Goal: Information Seeking & Learning: Learn about a topic

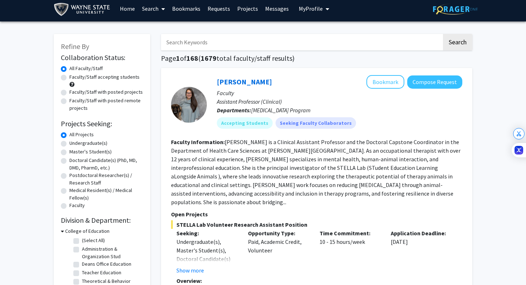
scroll to position [5, 0]
click at [409, 196] on fg-read-more "Dr. Christine Kivlen is a Clinical Assistant Professor and the Doctoral Capston…" at bounding box center [315, 171] width 289 height 67
click at [380, 123] on div "Accepting Students Seeking Faculty Collaborators" at bounding box center [339, 123] width 248 height 14
click at [426, 82] on button "Compose Request" at bounding box center [434, 81] width 55 height 13
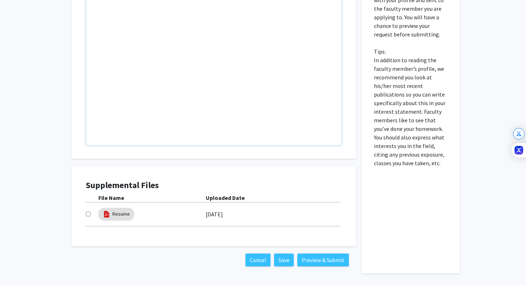
scroll to position [287, 0]
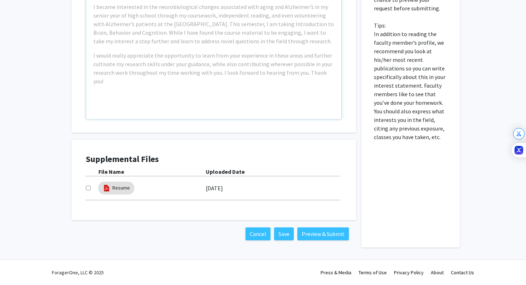
click at [89, 189] on input "checkbox" at bounding box center [88, 188] width 5 height 5
checkbox input "false"
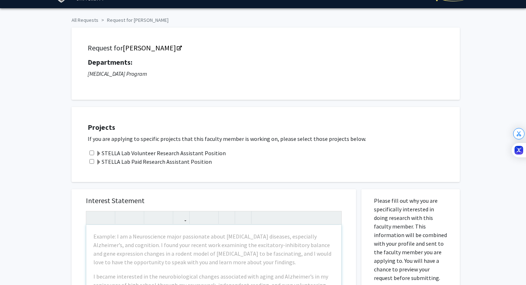
scroll to position [0, 0]
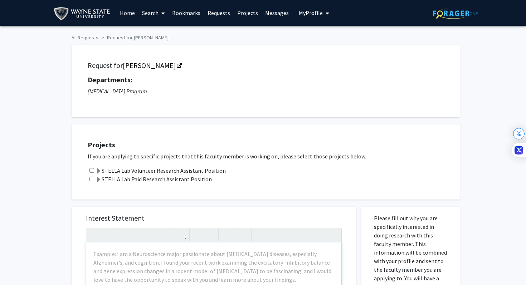
click at [93, 170] on input "checkbox" at bounding box center [91, 170] width 5 height 5
checkbox input "true"
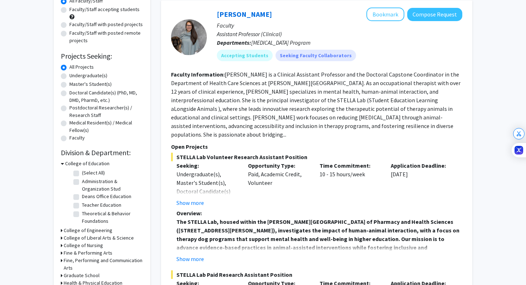
scroll to position [59, 0]
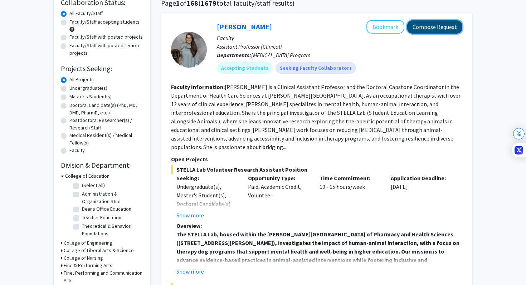
click at [424, 27] on button "Compose Request" at bounding box center [434, 26] width 55 height 13
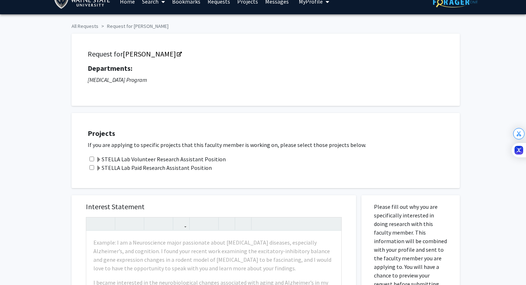
scroll to position [14, 0]
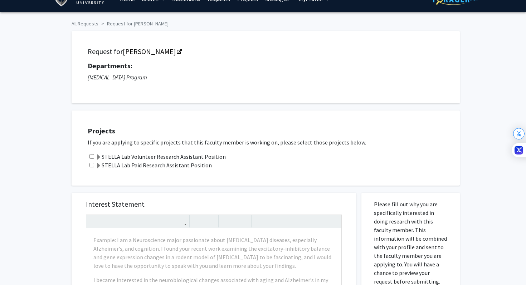
click at [181, 156] on label "STELLA Lab Volunteer Research Assistant Position" at bounding box center [161, 156] width 130 height 9
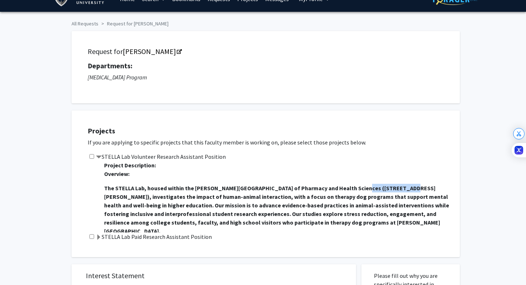
drag, startPoint x: 350, startPoint y: 187, endPoint x: 393, endPoint y: 187, distance: 43.3
click at [393, 187] on strong "The STELLA Lab, housed within the Eugene Applebaum College of Pharmacy and Heal…" at bounding box center [276, 210] width 345 height 50
copy strong "259 Mack Avenue)"
click at [91, 156] on input "checkbox" at bounding box center [91, 156] width 5 height 5
checkbox input "true"
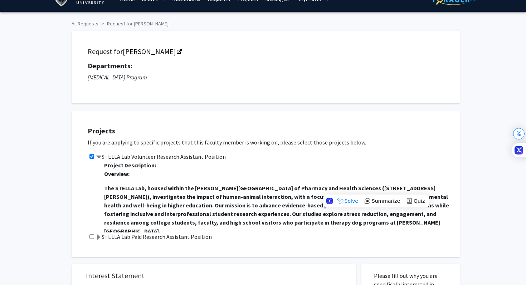
click at [187, 188] on strong "The STELLA Lab, housed within the Eugene Applebaum College of Pharmacy and Heal…" at bounding box center [276, 210] width 345 height 50
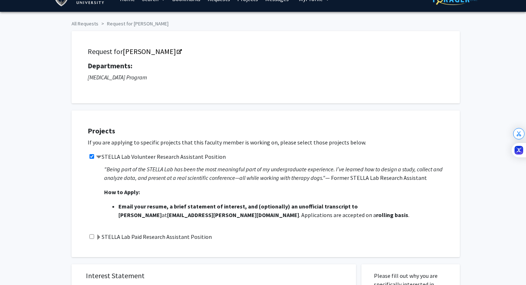
scroll to position [284, 0]
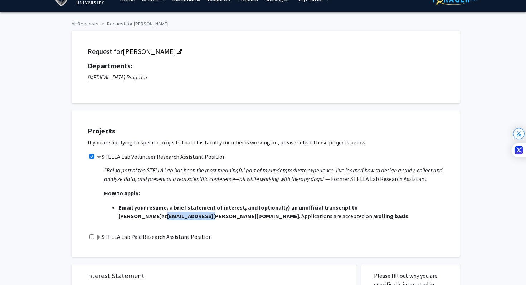
drag, startPoint x: 119, startPoint y: 199, endPoint x: 168, endPoint y: 195, distance: 49.2
click at [168, 212] on strong "[EMAIL_ADDRESS][PERSON_NAME][DOMAIN_NAME]" at bounding box center [233, 215] width 132 height 7
copy strong "[EMAIL_ADDRESS][PERSON_NAME][DOMAIN_NAME]"
click at [297, 182] on span "Overview: The STELLA Lab, housed within the Eugene Applebaum College of Pharmac…" at bounding box center [278, 53] width 348 height 335
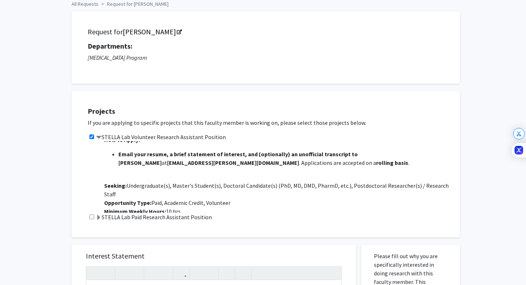
scroll to position [0, 0]
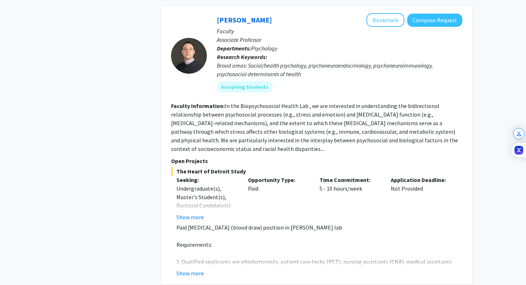
scroll to position [2365, 0]
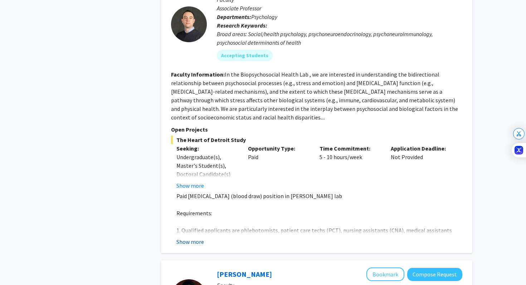
click at [197, 238] on button "Show more" at bounding box center [190, 242] width 28 height 9
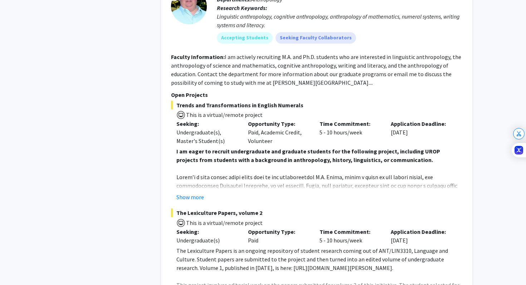
scroll to position [3367, 0]
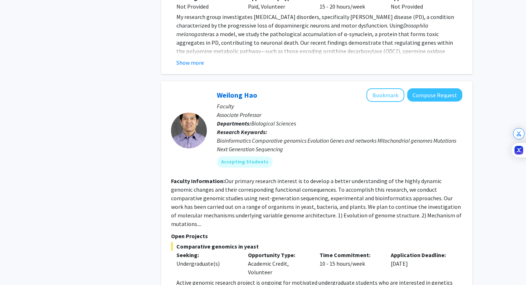
scroll to position [2246, 0]
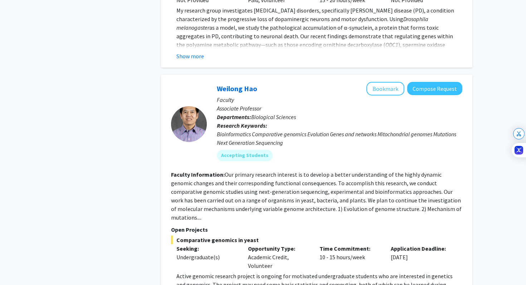
drag, startPoint x: 258, startPoint y: 8, endPoint x: 206, endPoint y: 8, distance: 51.5
click at [207, 82] on div "Weilong Hao Bookmark Compose Request Faculty Associate Professor Departments: B…" at bounding box center [334, 124] width 255 height 85
copy section "Weilong Hao"
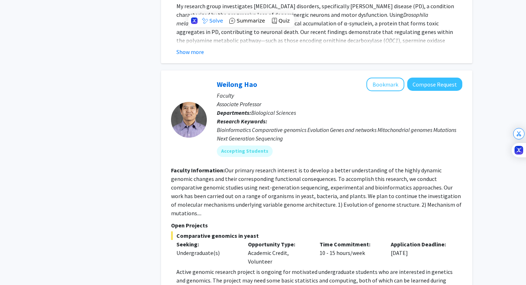
scroll to position [2248, 0]
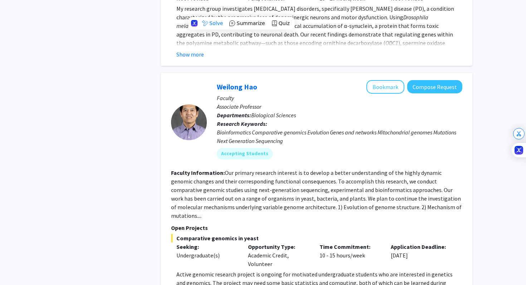
click at [419, 169] on fg-read-more "Our primary research interest is to develop a better understanding of the highl…" at bounding box center [316, 194] width 290 height 50
drag, startPoint x: 302, startPoint y: 214, endPoint x: 395, endPoint y: 216, distance: 93.0
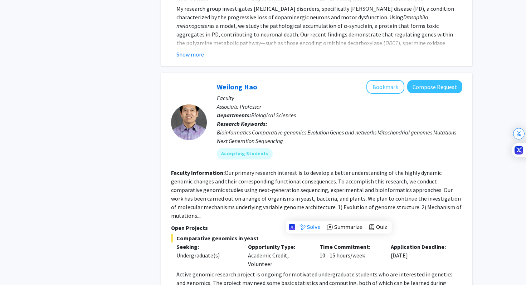
copy p "https://haolab.wayne.edu/"
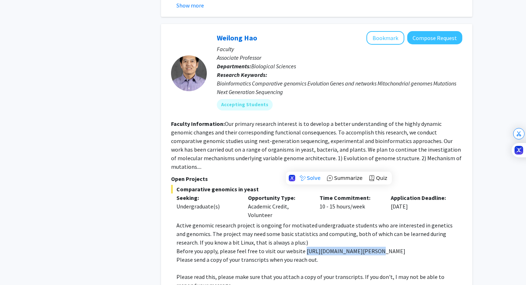
scroll to position [2313, 0]
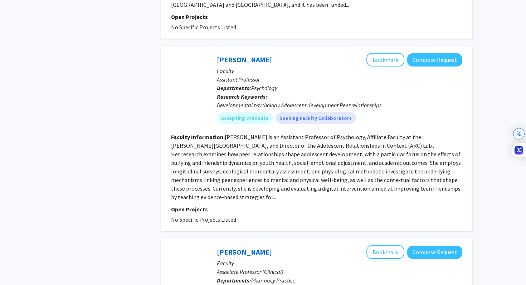
scroll to position [572, 0]
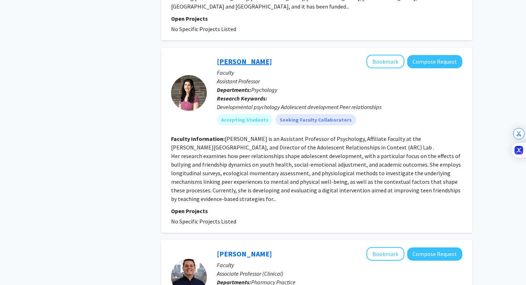
click at [239, 57] on link "[PERSON_NAME]" at bounding box center [244, 61] width 55 height 9
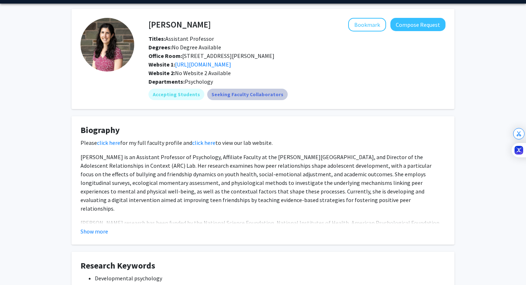
scroll to position [50, 0]
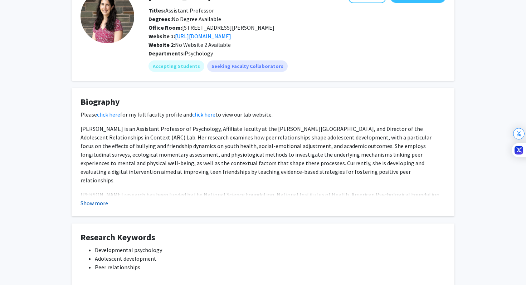
click at [93, 203] on button "Show more" at bounding box center [94, 203] width 28 height 9
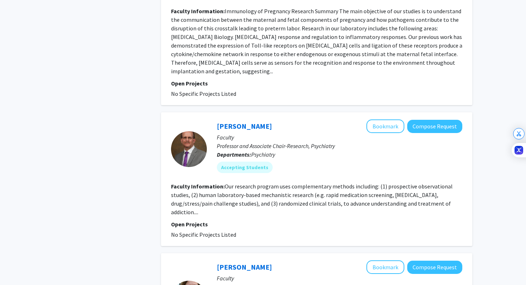
scroll to position [1488, 0]
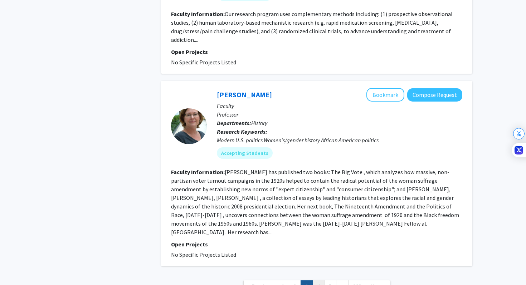
click at [319, 280] on link "4" at bounding box center [318, 286] width 12 height 13
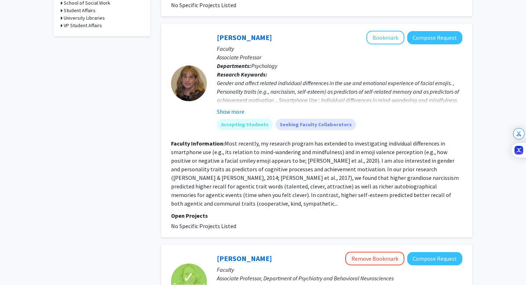
scroll to position [441, 0]
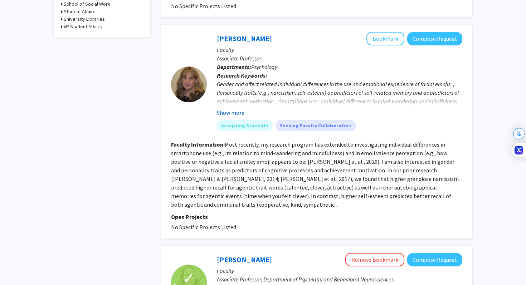
click at [232, 108] on button "Show more" at bounding box center [231, 112] width 28 height 9
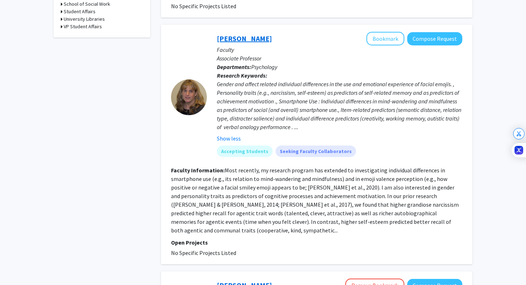
click at [235, 34] on link "[PERSON_NAME]" at bounding box center [244, 38] width 55 height 9
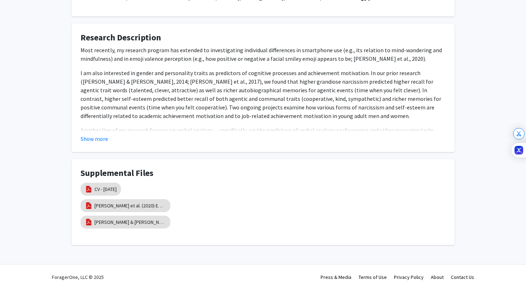
scroll to position [198, 0]
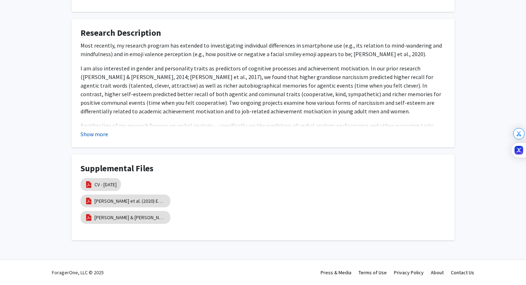
click at [100, 133] on button "Show more" at bounding box center [94, 134] width 28 height 9
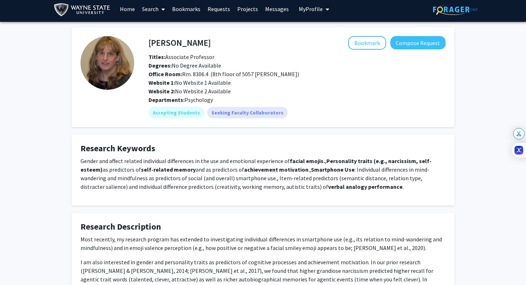
scroll to position [0, 0]
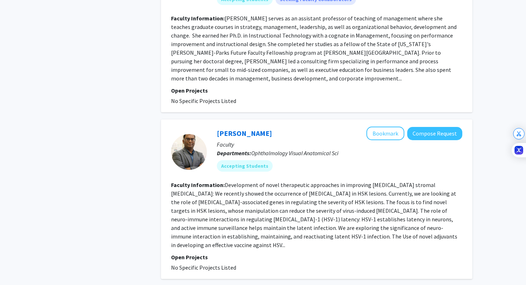
scroll to position [1732, 0]
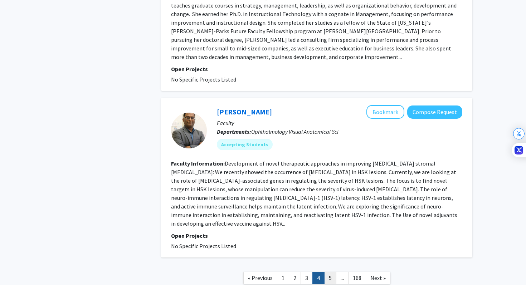
click at [332, 272] on link "5" at bounding box center [330, 278] width 12 height 13
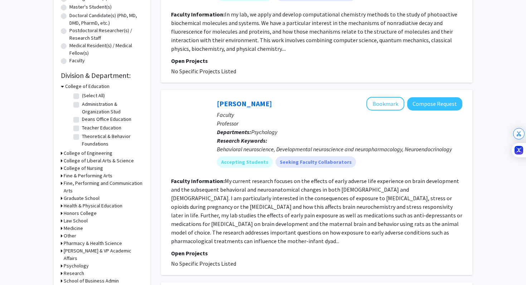
scroll to position [148, 0]
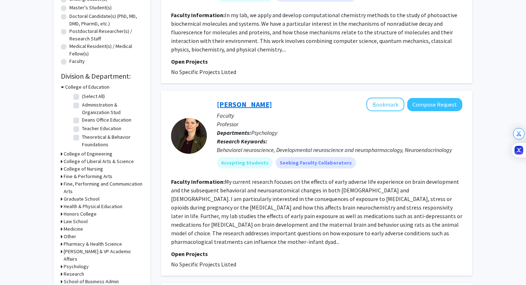
click at [255, 106] on link "[PERSON_NAME]" at bounding box center [244, 104] width 55 height 9
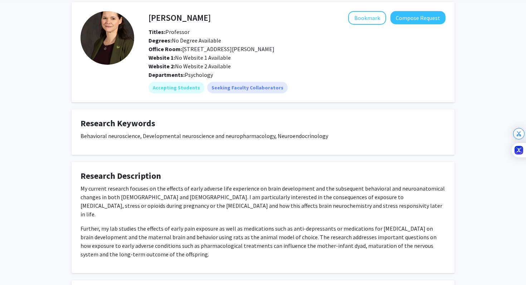
scroll to position [26, 0]
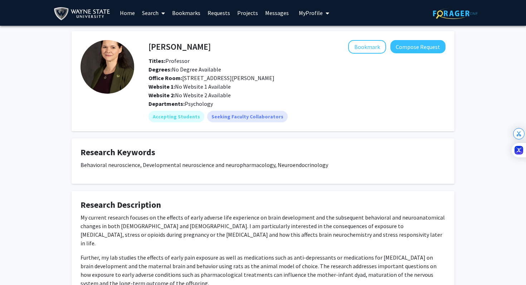
scroll to position [13, 0]
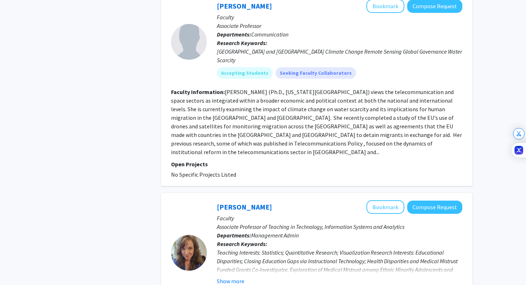
scroll to position [1684, 0]
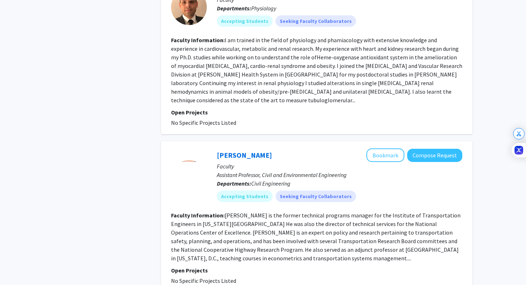
scroll to position [1493, 0]
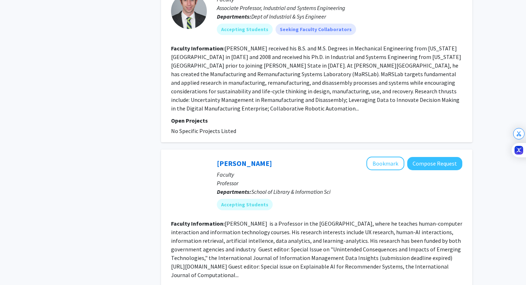
scroll to position [1500, 0]
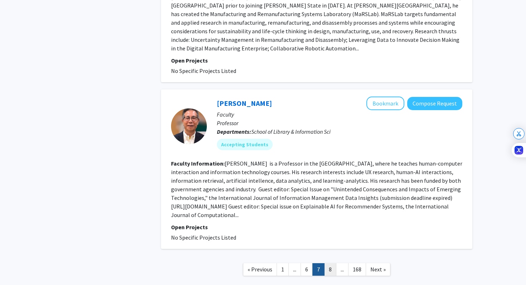
click at [331, 263] on link "8" at bounding box center [330, 269] width 12 height 13
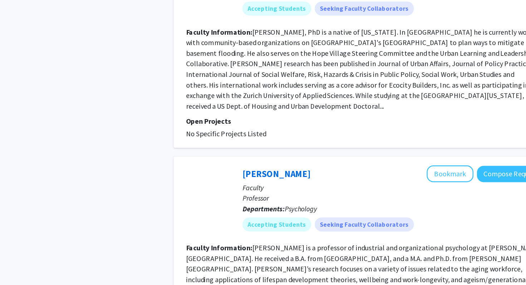
scroll to position [1245, 0]
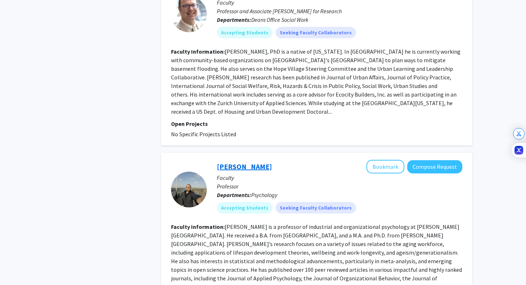
click at [243, 162] on link "[PERSON_NAME]" at bounding box center [244, 166] width 55 height 9
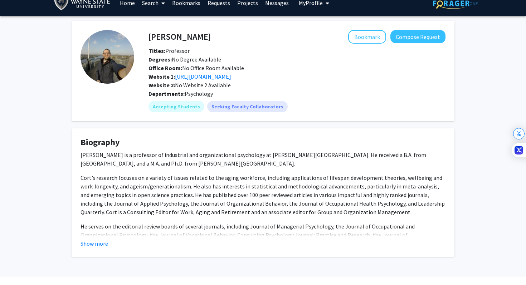
scroll to position [26, 0]
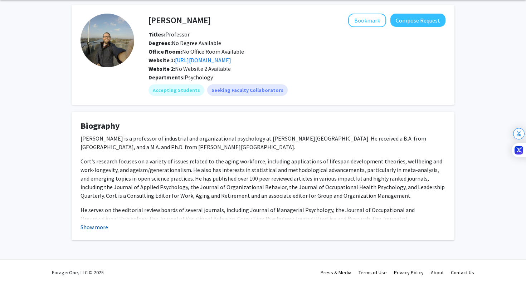
click at [89, 224] on button "Show more" at bounding box center [94, 227] width 28 height 9
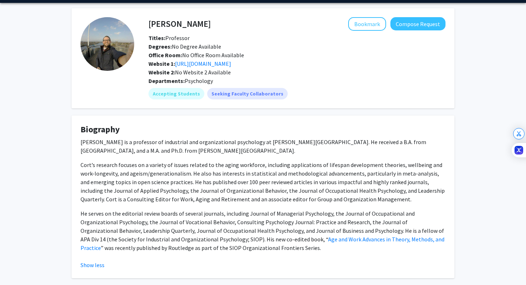
scroll to position [21, 0]
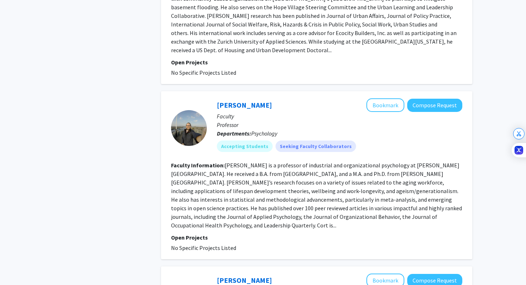
scroll to position [1460, 0]
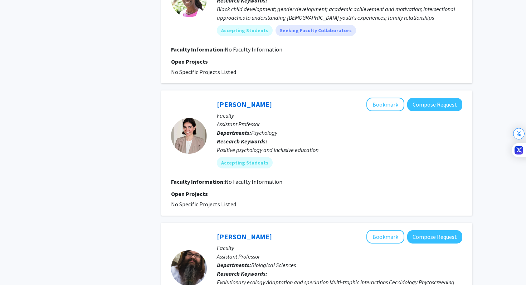
scroll to position [1098, 0]
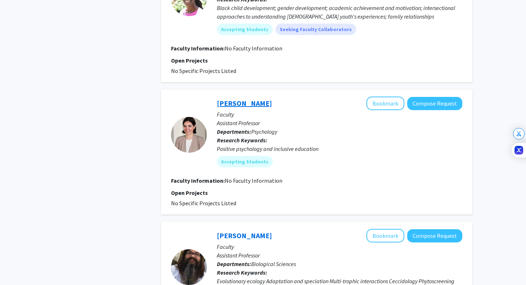
click at [235, 99] on link "[PERSON_NAME]" at bounding box center [244, 103] width 55 height 9
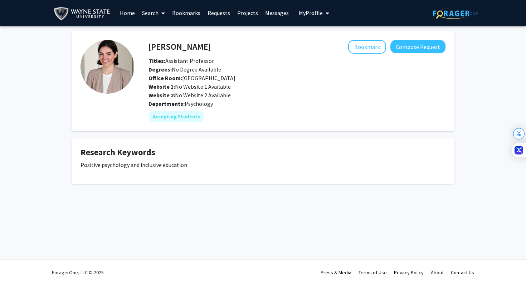
click at [171, 52] on h4 "[PERSON_NAME]" at bounding box center [179, 46] width 62 height 13
click at [171, 48] on h4 "[PERSON_NAME]" at bounding box center [179, 46] width 62 height 13
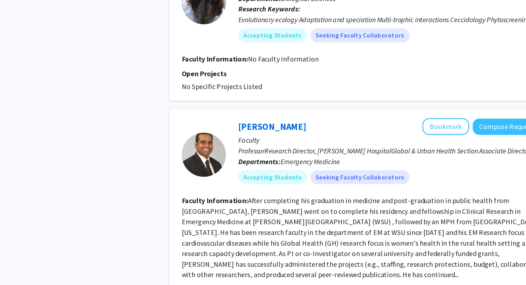
scroll to position [1349, 0]
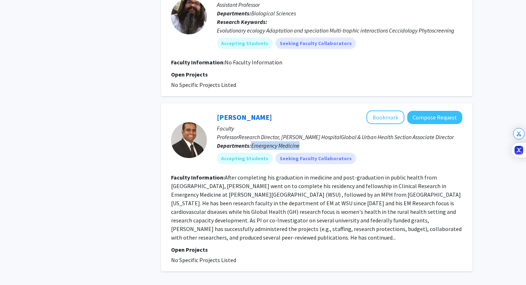
drag, startPoint x: 253, startPoint y: 111, endPoint x: 309, endPoint y: 110, distance: 56.2
click at [309, 141] on p "Departments: Emergency Medicine" at bounding box center [339, 145] width 245 height 9
click at [249, 174] on fg-read-more "After completing his graduation in medicine and post-graduation in public healt…" at bounding box center [316, 207] width 290 height 67
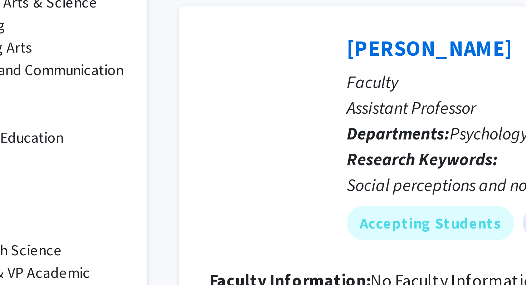
scroll to position [243, 0]
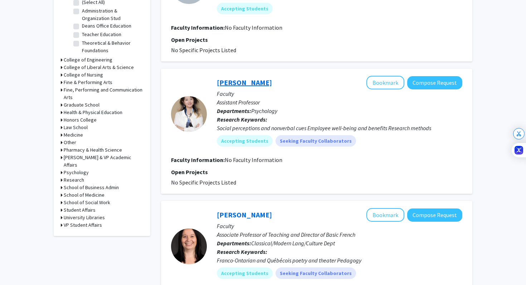
click at [228, 84] on link "Yingyi Chang" at bounding box center [244, 82] width 55 height 9
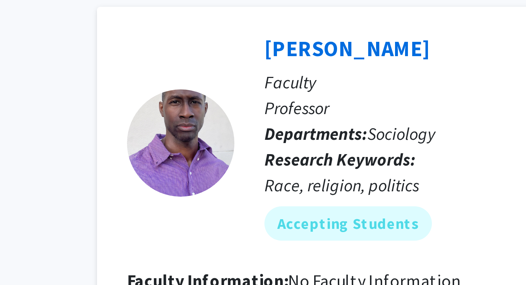
scroll to position [1111, 0]
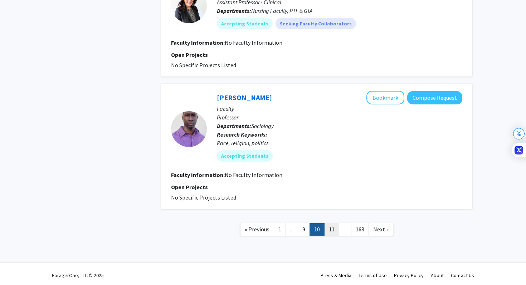
click at [333, 233] on link "11" at bounding box center [331, 229] width 15 height 13
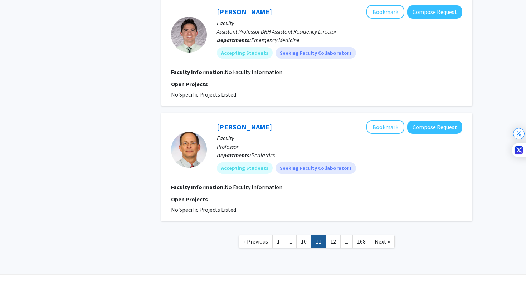
scroll to position [979, 0]
click at [333, 242] on link "12" at bounding box center [333, 241] width 15 height 13
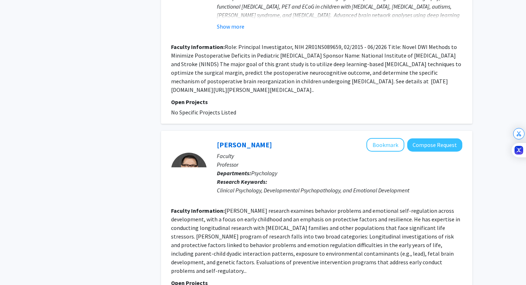
scroll to position [1145, 0]
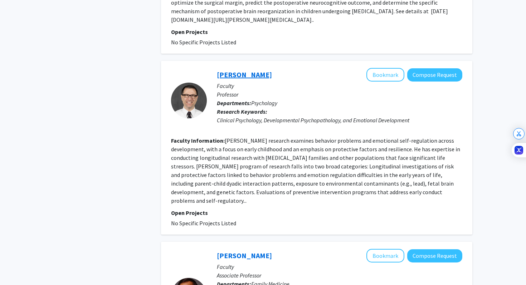
click at [249, 70] on link "Christopher Trentacosta" at bounding box center [244, 74] width 55 height 9
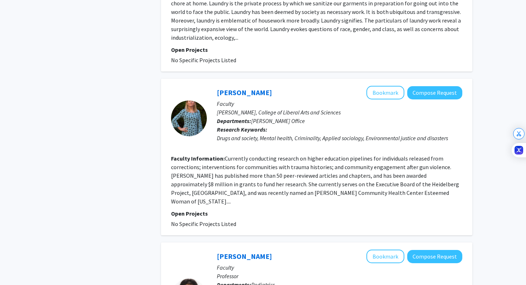
scroll to position [769, 0]
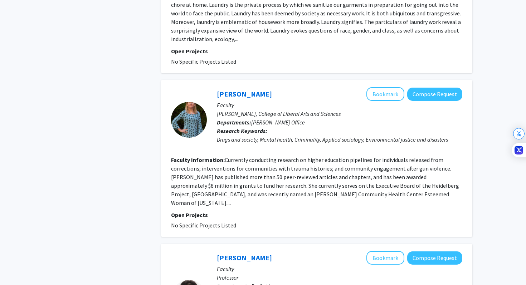
click at [343, 159] on fg-read-more "Currently conducting research on higher education pipelines for individuals rel…" at bounding box center [315, 181] width 288 height 50
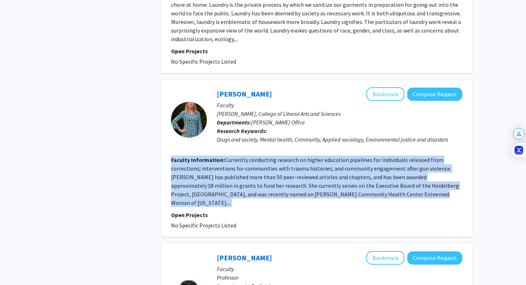
click at [343, 159] on fg-read-more "Currently conducting research on higher education pipelines for individuals rel…" at bounding box center [315, 181] width 288 height 50
click at [410, 176] on fg-read-more "Currently conducting research on higher education pipelines for individuals rel…" at bounding box center [315, 181] width 288 height 50
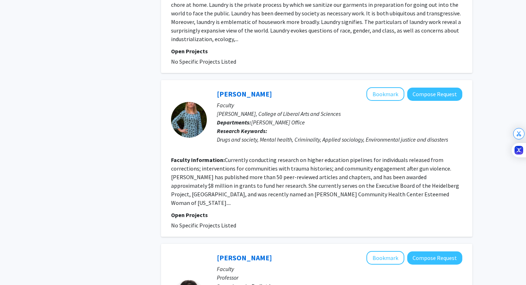
click at [409, 176] on fg-read-more "Currently conducting research on higher education pipelines for individuals rel…" at bounding box center [315, 181] width 288 height 50
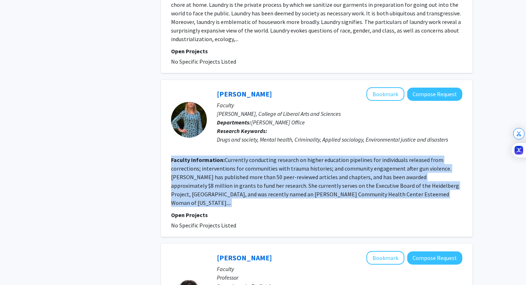
click at [409, 176] on fg-read-more "Currently conducting research on higher education pipelines for individuals rel…" at bounding box center [315, 181] width 288 height 50
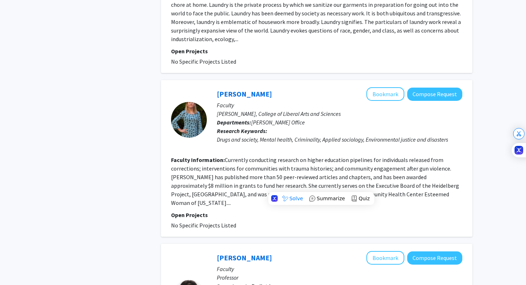
click at [407, 175] on fg-read-more "Currently conducting research on higher education pipelines for individuals rel…" at bounding box center [315, 181] width 288 height 50
click at [405, 176] on fg-read-more "Currently conducting research on higher education pipelines for individuals rel…" at bounding box center [315, 181] width 288 height 50
click at [238, 89] on link "Stephanie Hartwell" at bounding box center [244, 93] width 55 height 9
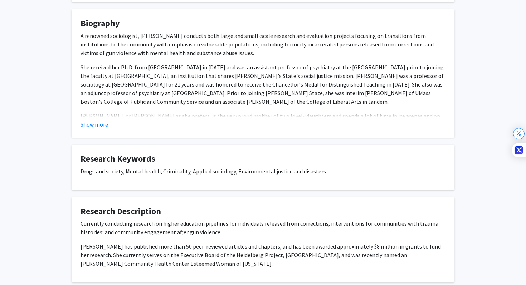
scroll to position [160, 0]
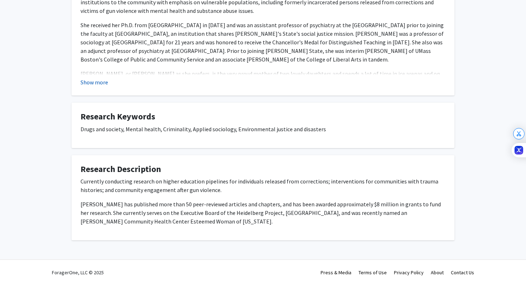
click at [102, 80] on button "Show more" at bounding box center [94, 82] width 28 height 9
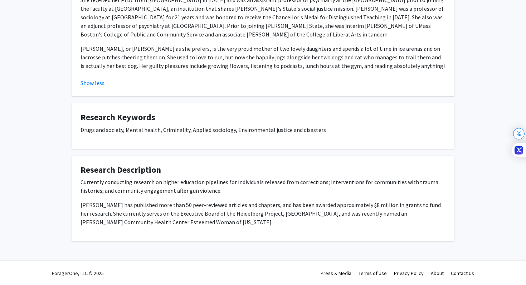
scroll to position [186, 0]
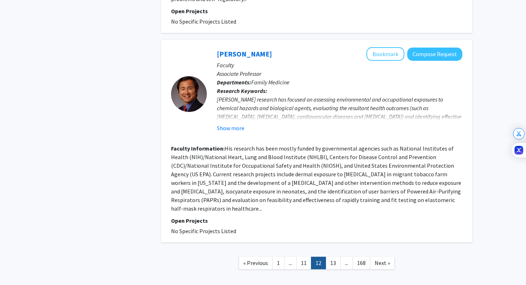
scroll to position [1348, 0]
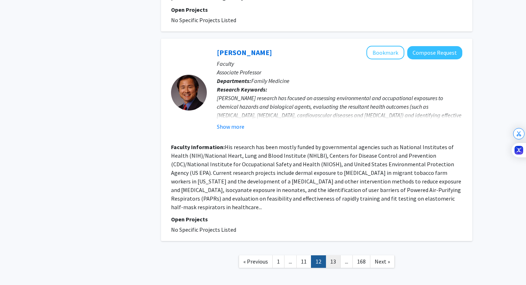
click at [332, 255] on link "13" at bounding box center [333, 261] width 15 height 13
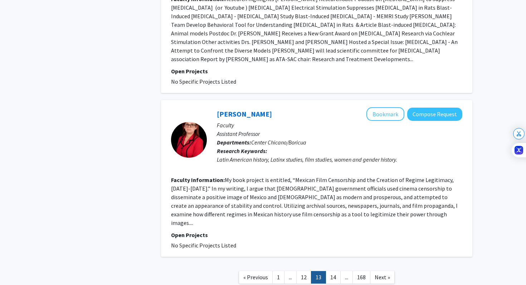
scroll to position [1512, 0]
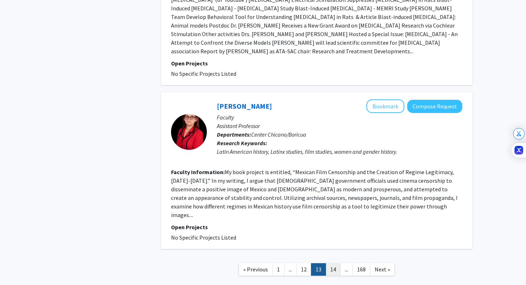
click at [337, 263] on link "14" at bounding box center [333, 269] width 15 height 13
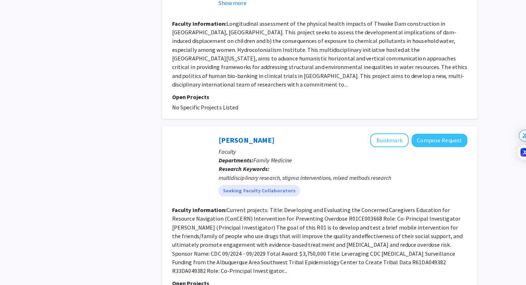
scroll to position [1360, 0]
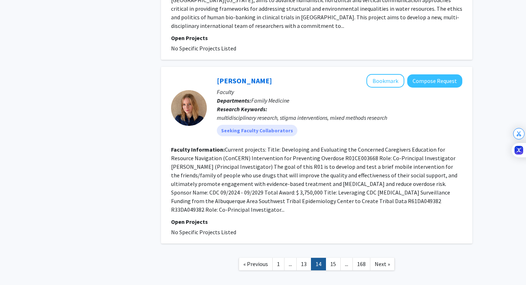
scroll to position [1423, 0]
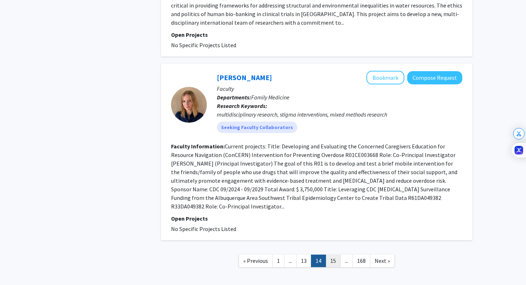
click at [329, 255] on link "15" at bounding box center [333, 261] width 15 height 13
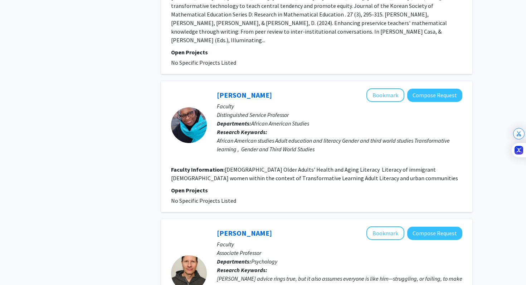
scroll to position [1480, 0]
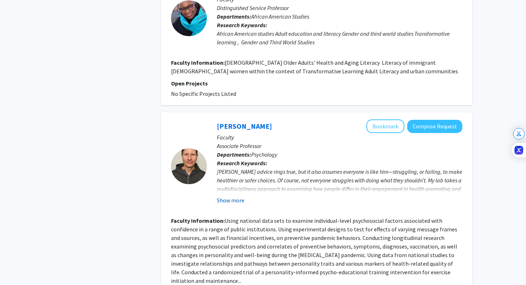
click at [232, 196] on button "Show more" at bounding box center [231, 200] width 28 height 9
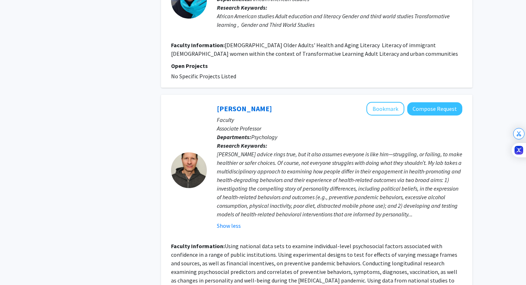
scroll to position [1495, 0]
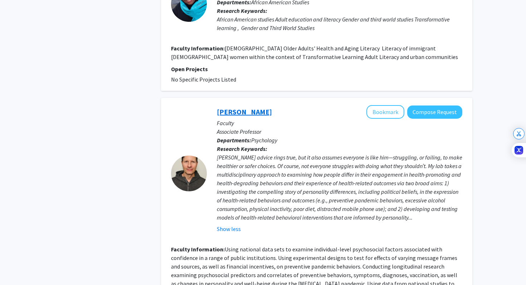
click at [239, 107] on link "[PERSON_NAME]" at bounding box center [244, 111] width 55 height 9
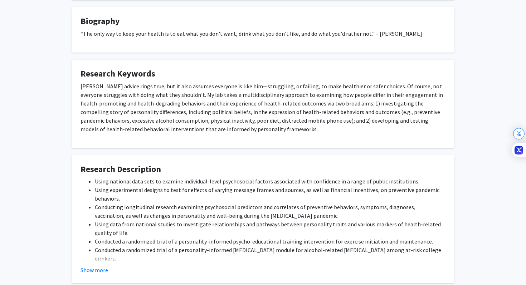
scroll to position [163, 0]
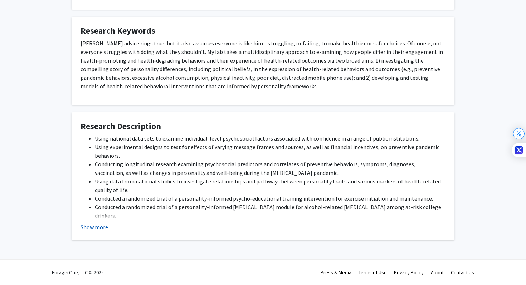
click at [104, 224] on button "Show more" at bounding box center [94, 227] width 28 height 9
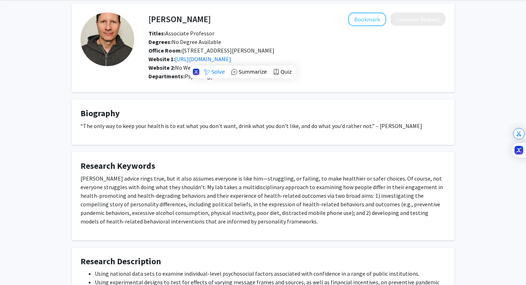
scroll to position [5, 0]
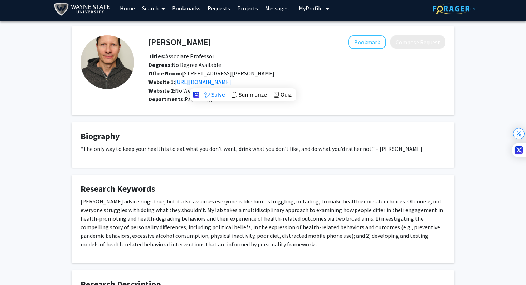
click at [144, 87] on div "Website 2: No Website 2 Available" at bounding box center [297, 90] width 308 height 9
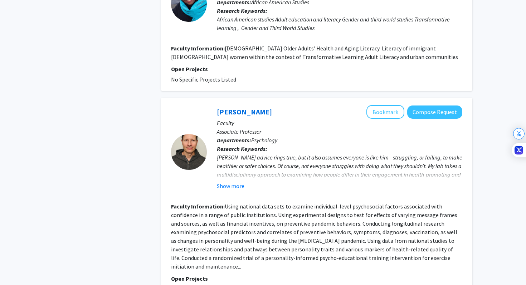
scroll to position [1512, 0]
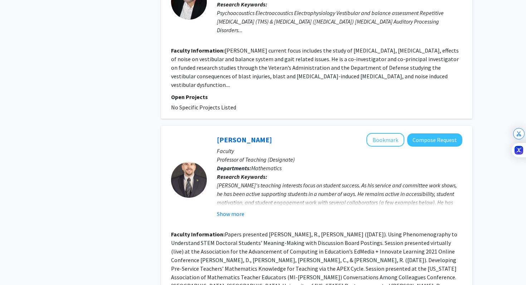
scroll to position [1455, 0]
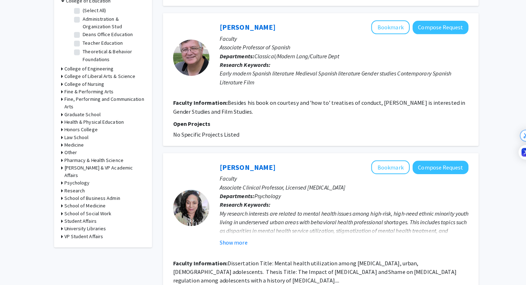
scroll to position [231, 0]
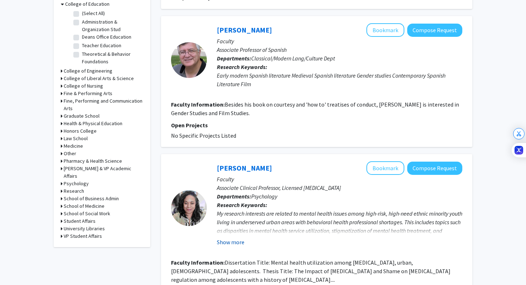
click at [229, 238] on button "Show more" at bounding box center [231, 242] width 28 height 9
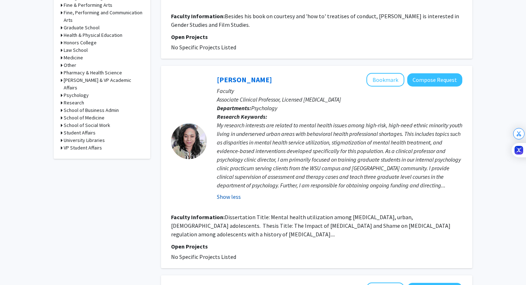
scroll to position [322, 0]
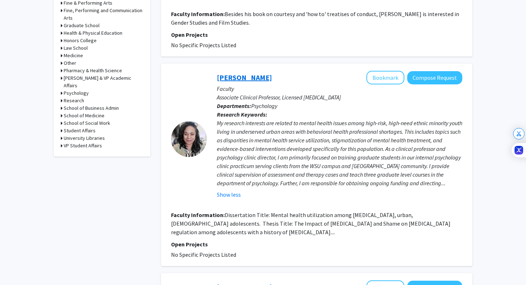
click at [245, 73] on link "[PERSON_NAME]" at bounding box center [244, 77] width 55 height 9
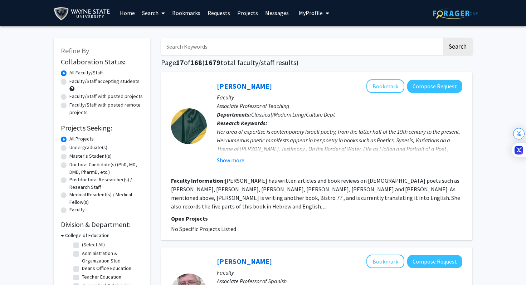
click at [98, 81] on label "Faculty/Staff accepting students" at bounding box center [104, 82] width 70 height 8
click at [74, 81] on input "Faculty/Staff accepting students" at bounding box center [71, 80] width 5 height 5
radio input "true"
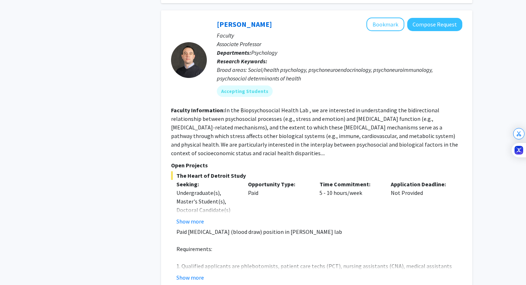
scroll to position [2330, 0]
click at [399, 106] on fg-read-more "In the Biopsychosocial Health Lab , we are interested in understanding the bidi…" at bounding box center [314, 131] width 287 height 50
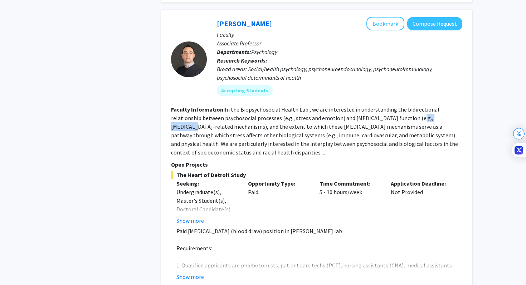
click at [399, 106] on fg-read-more "In the Biopsychosocial Health Lab , we are interested in understanding the bidi…" at bounding box center [314, 131] width 287 height 50
click at [195, 273] on button "Show more" at bounding box center [190, 277] width 28 height 9
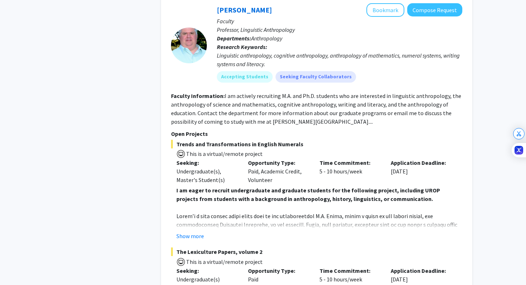
scroll to position [3367, 0]
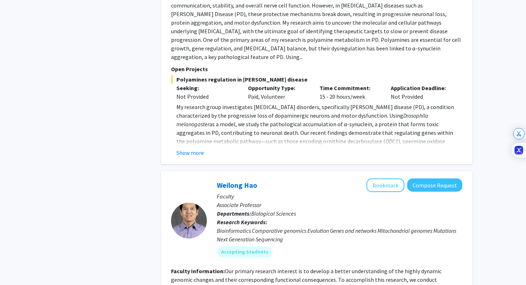
scroll to position [2287, 0]
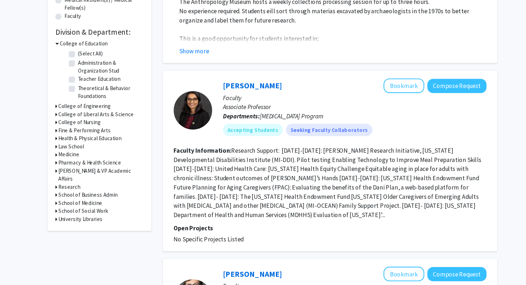
scroll to position [189, 0]
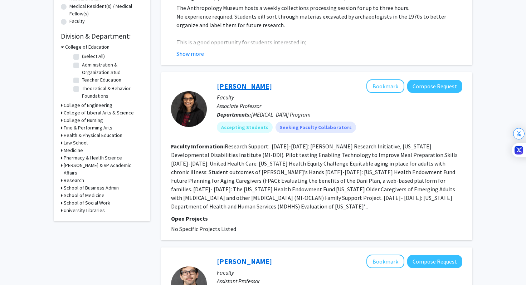
click at [238, 84] on link "[PERSON_NAME]" at bounding box center [244, 86] width 55 height 9
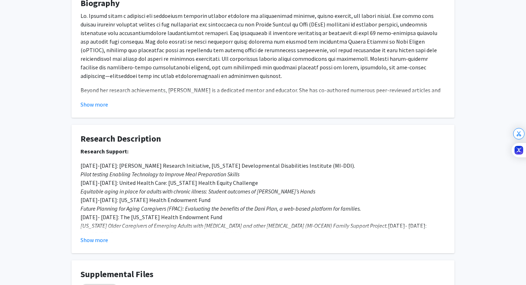
scroll to position [18, 0]
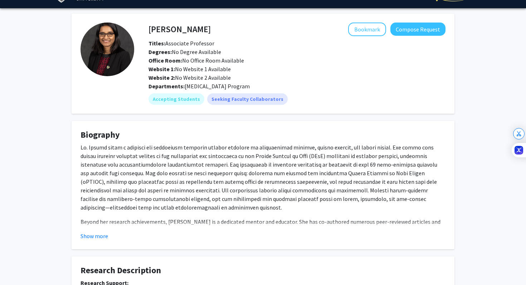
click at [98, 230] on fg-read-more "Beyond her research achievements, [PERSON_NAME] is a dedicated mentor and educa…" at bounding box center [262, 191] width 365 height 97
click at [102, 236] on button "Show more" at bounding box center [94, 236] width 28 height 9
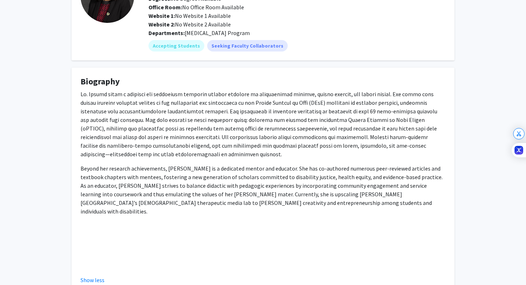
scroll to position [70, 0]
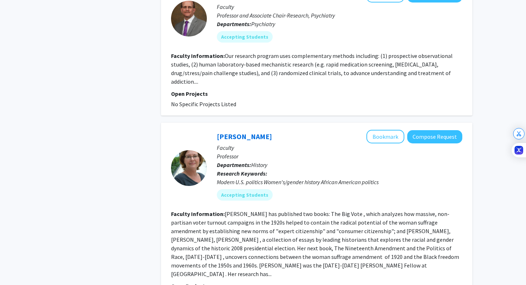
scroll to position [1488, 0]
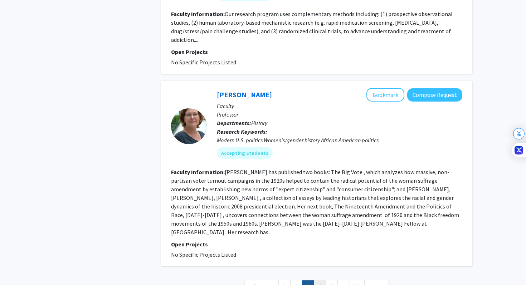
click at [318, 280] on link "4" at bounding box center [320, 286] width 12 height 13
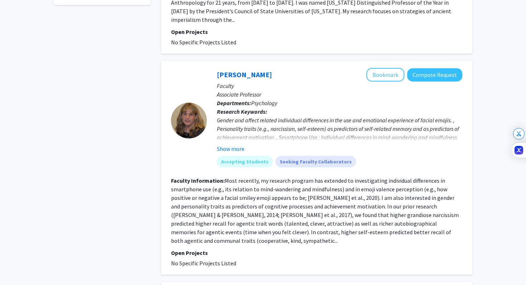
scroll to position [422, 0]
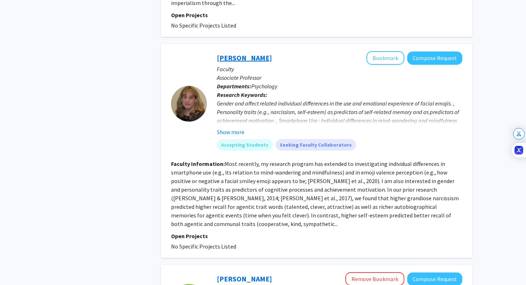
click at [235, 53] on link "[PERSON_NAME]" at bounding box center [244, 57] width 55 height 9
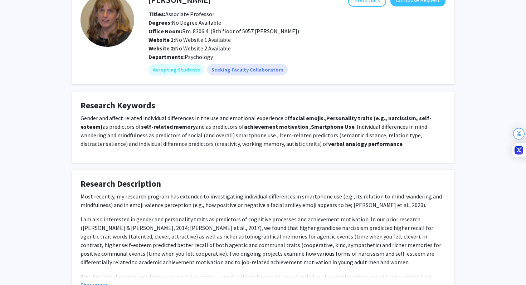
scroll to position [40, 0]
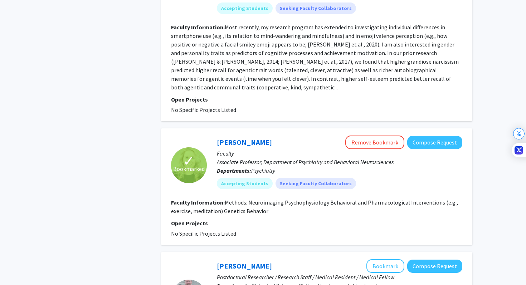
scroll to position [650, 0]
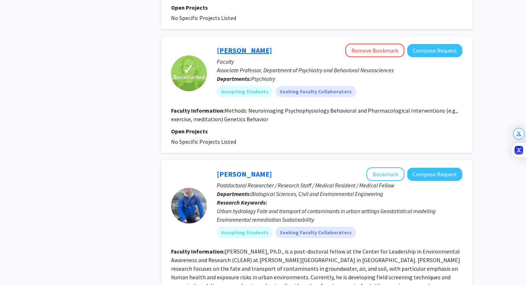
click at [244, 46] on link "[PERSON_NAME]" at bounding box center [244, 50] width 55 height 9
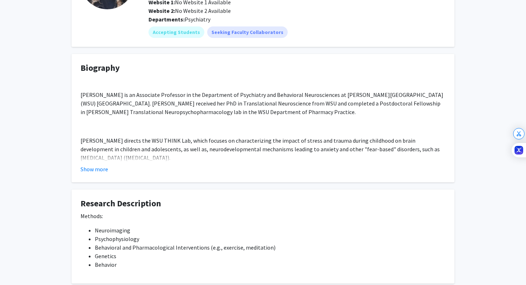
scroll to position [93, 0]
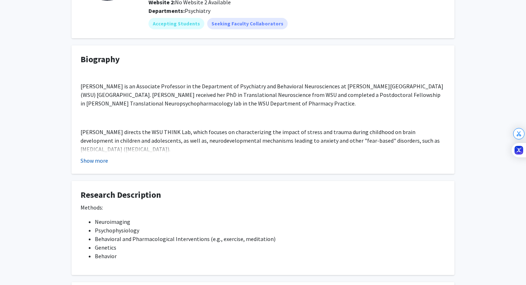
click at [91, 158] on button "Show more" at bounding box center [94, 160] width 28 height 9
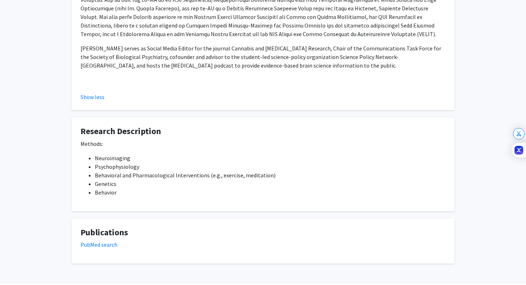
scroll to position [395, 0]
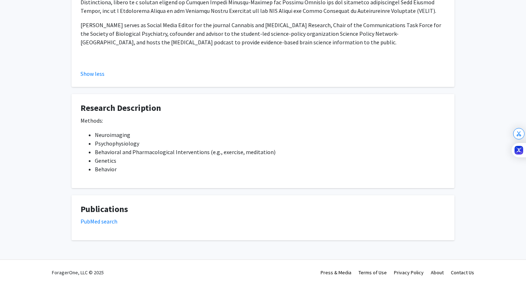
click at [275, 131] on li "Neuroimaging" at bounding box center [270, 135] width 351 height 9
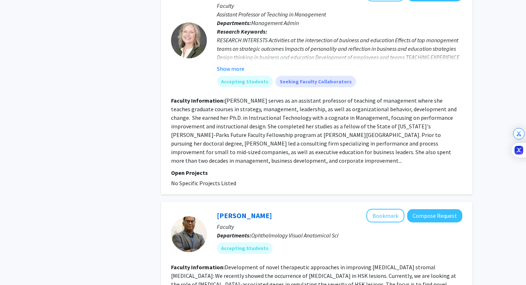
scroll to position [1732, 0]
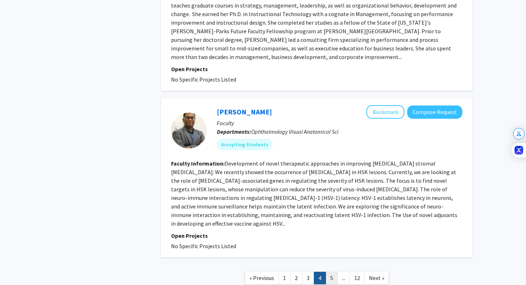
click at [328, 272] on link "5" at bounding box center [332, 278] width 12 height 13
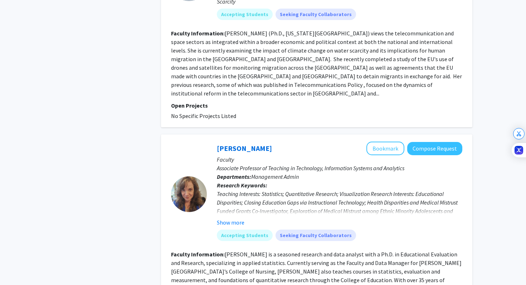
scroll to position [1684, 0]
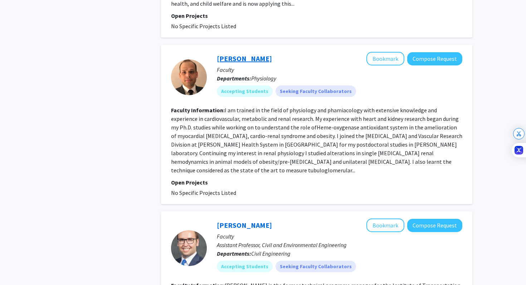
scroll to position [1500, 0]
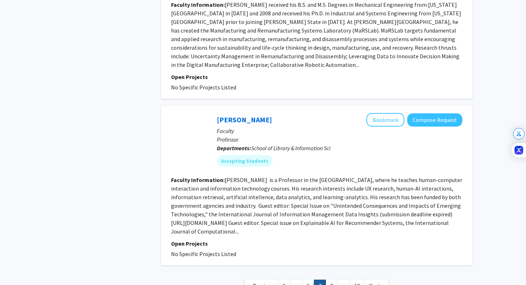
scroll to position [1500, 0]
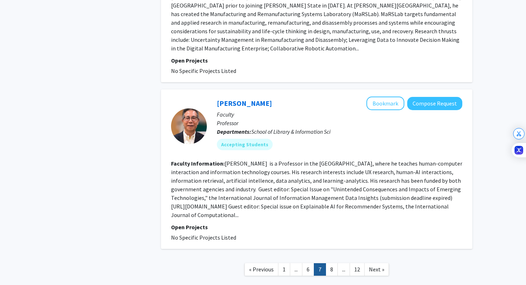
click at [326, 263] on link "7" at bounding box center [320, 269] width 12 height 13
click at [331, 263] on link "8" at bounding box center [332, 269] width 12 height 13
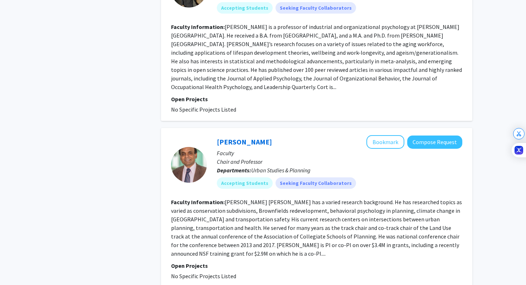
scroll to position [1466, 0]
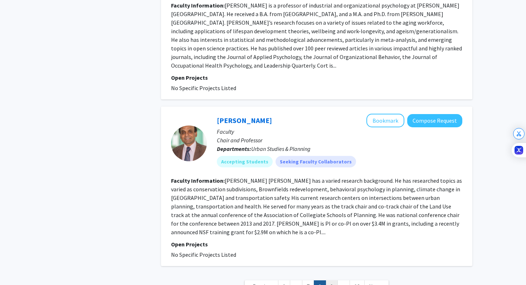
click at [333, 280] on link "9" at bounding box center [332, 286] width 12 height 13
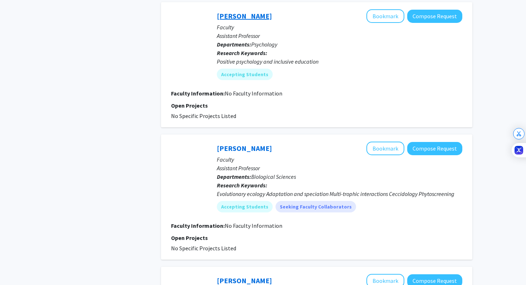
scroll to position [1192, 0]
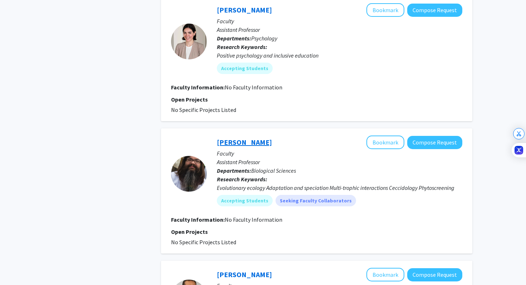
click at [236, 138] on link "[PERSON_NAME]" at bounding box center [244, 142] width 55 height 9
